Goal: Task Accomplishment & Management: Manage account settings

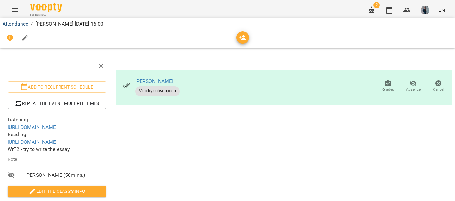
click at [17, 24] on link "Attendance" at bounding box center [16, 24] width 26 height 6
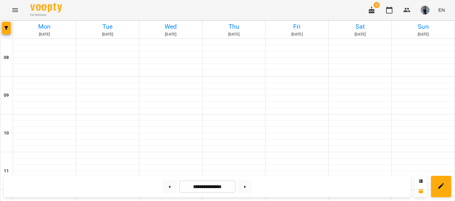
scroll to position [299, 0]
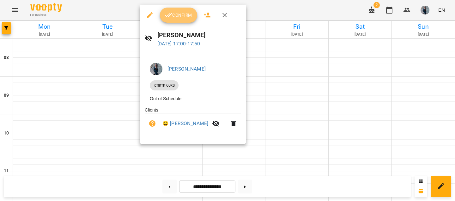
click at [171, 16] on icon "button" at bounding box center [169, 15] width 8 height 8
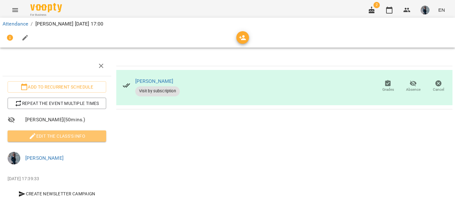
click at [61, 135] on span "Edit the class's Info" at bounding box center [57, 137] width 88 height 8
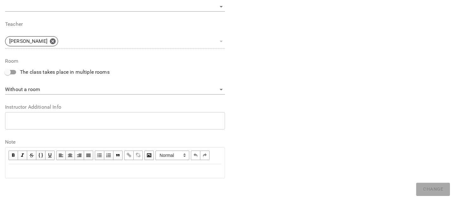
scroll to position [228, 0]
click at [70, 173] on div "Edit text" at bounding box center [115, 172] width 213 height 8
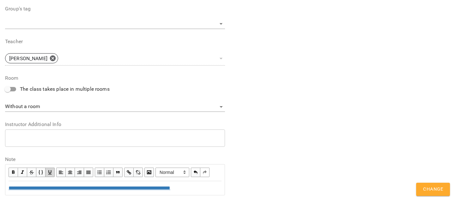
click at [423, 193] on button "Change" at bounding box center [433, 189] width 34 height 13
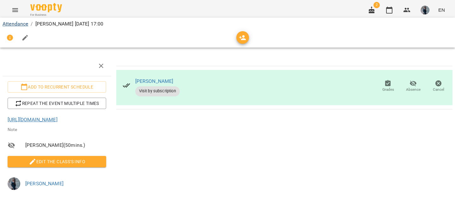
click at [21, 24] on link "Attendance" at bounding box center [16, 24] width 26 height 6
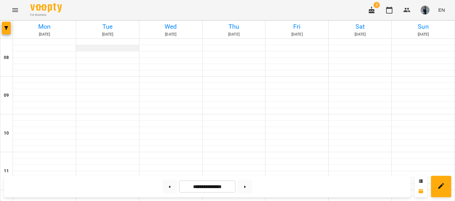
scroll to position [314, 0]
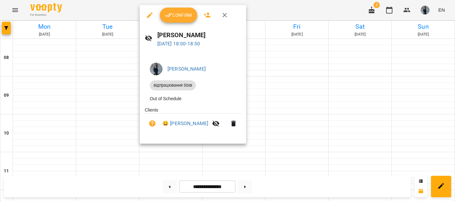
click at [165, 18] on icon "button" at bounding box center [169, 15] width 8 height 8
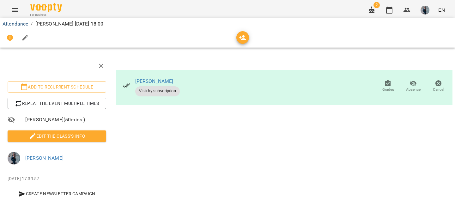
click at [17, 27] on link "Attendance" at bounding box center [16, 24] width 26 height 6
